Goal: Navigation & Orientation: Go to known website

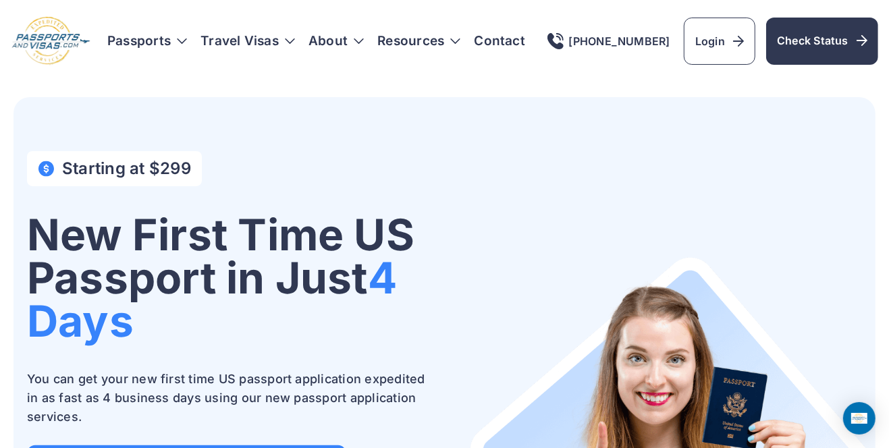
click at [47, 46] on img at bounding box center [51, 41] width 80 height 50
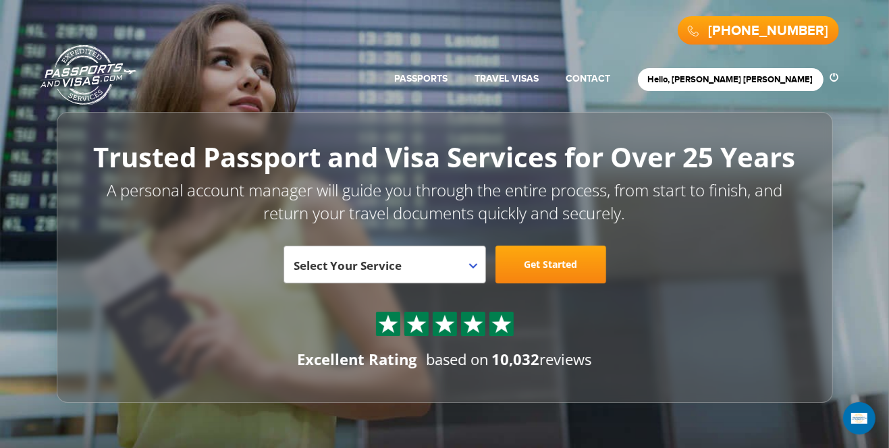
click at [375, 242] on div "**********" at bounding box center [445, 257] width 776 height 291
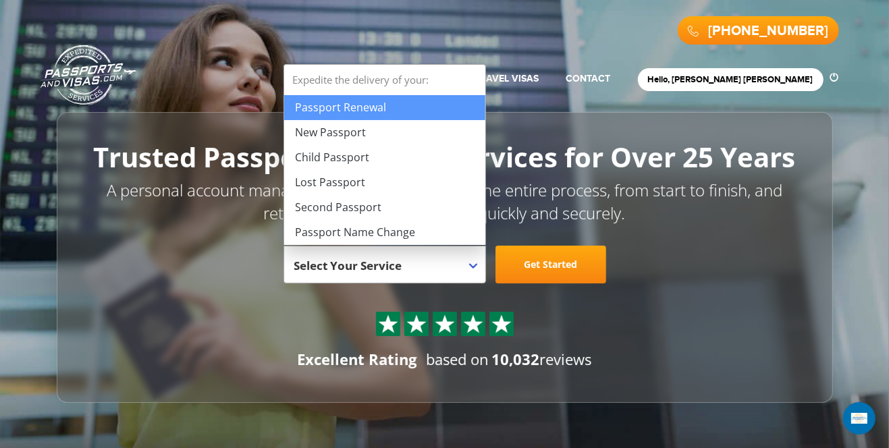
click at [371, 263] on span "Select Your Service" at bounding box center [348, 266] width 108 height 16
